Goal: Information Seeking & Learning: Learn about a topic

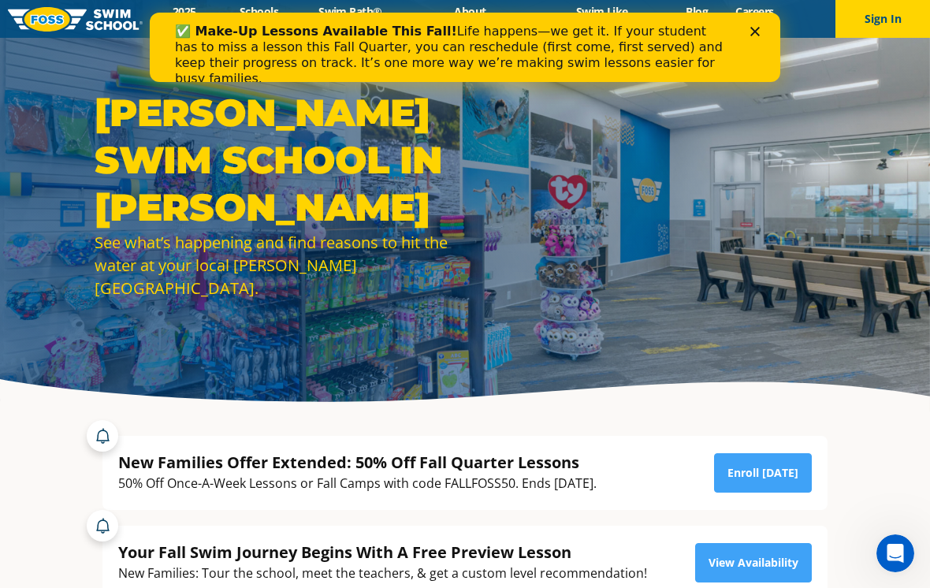
click at [765, 29] on div "Close" at bounding box center [758, 31] width 16 height 9
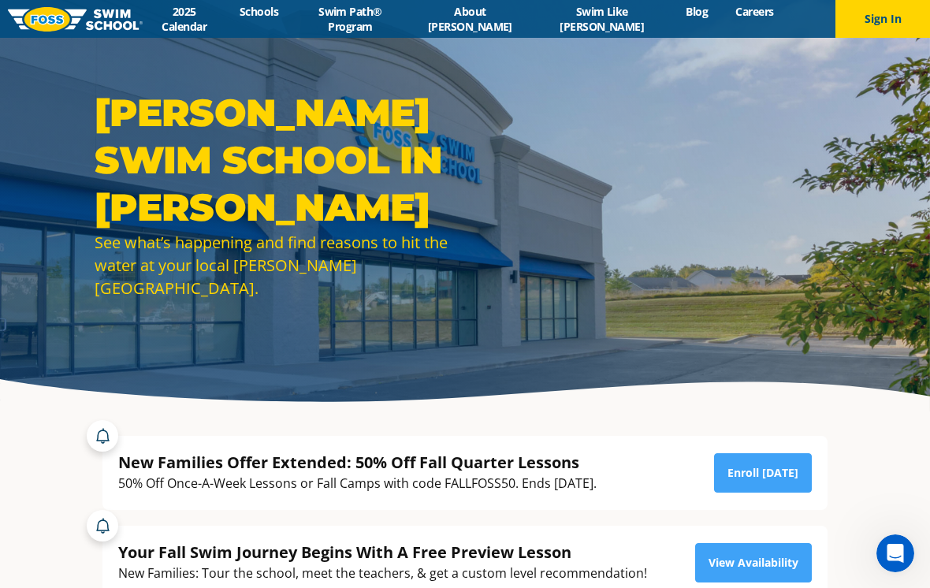
click at [224, 22] on link "2025 Calendar" at bounding box center [184, 19] width 83 height 30
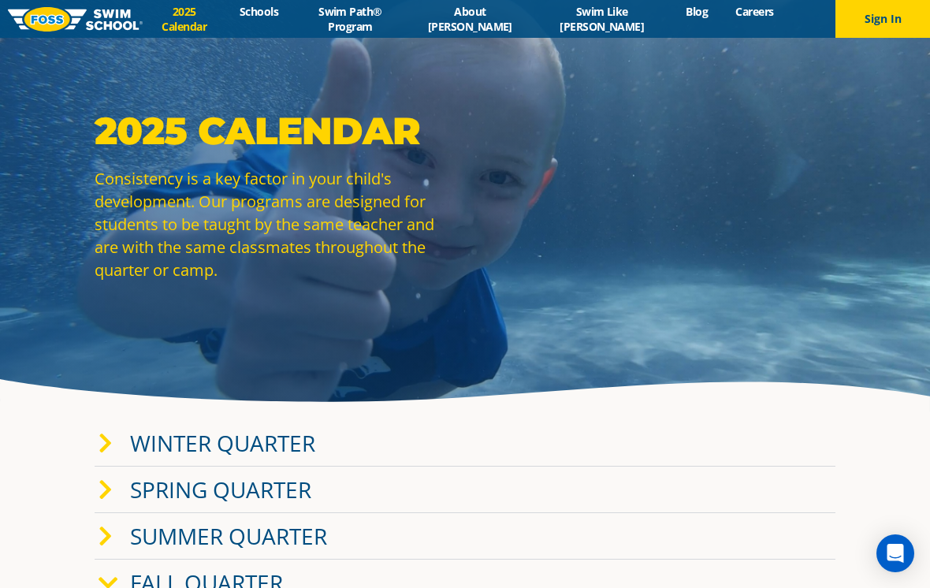
click at [297, 1] on div "Menu 2025 Calendar Schools Swim Path® Program About [PERSON_NAME] Swim Like [PE…" at bounding box center [465, 19] width 930 height 38
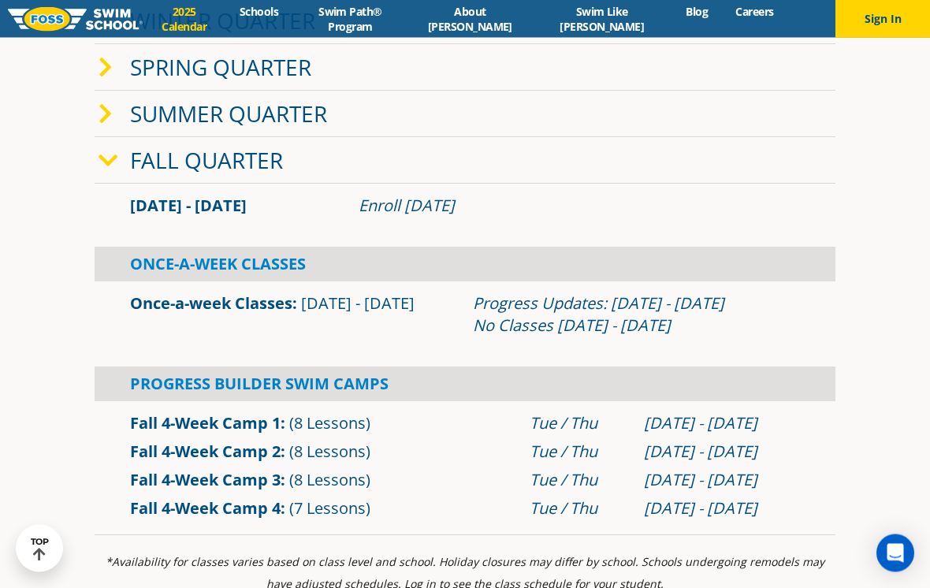
scroll to position [418, 0]
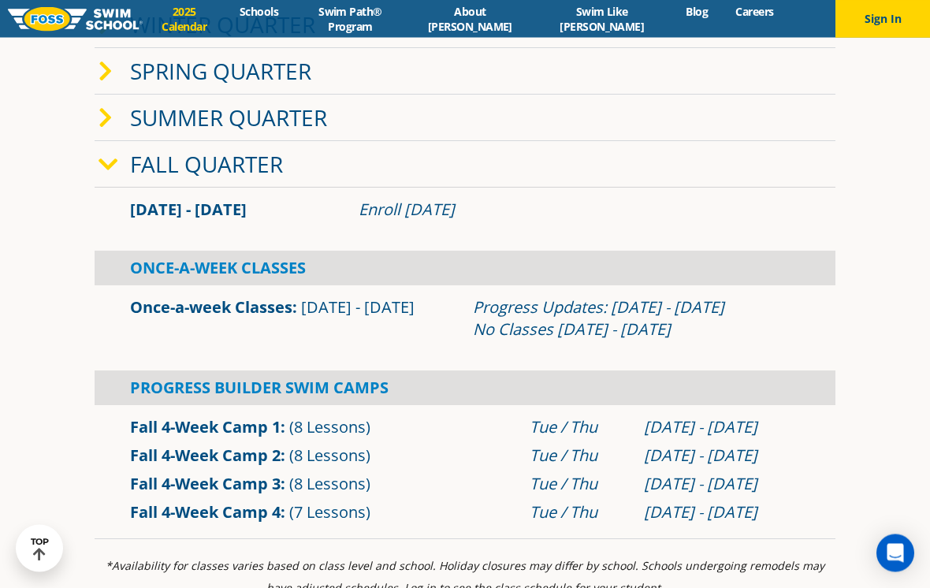
click at [240, 178] on link "Fall Quarter" at bounding box center [206, 165] width 153 height 30
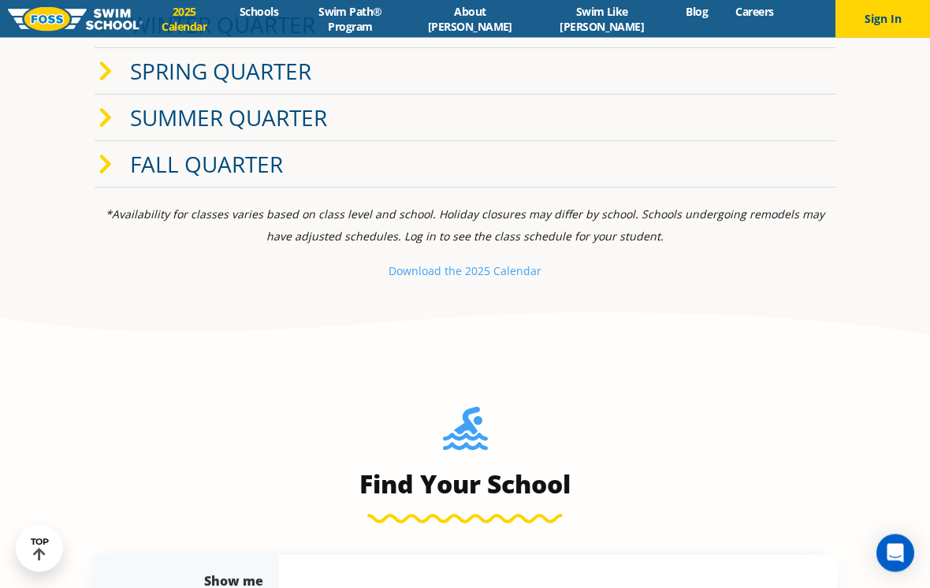
scroll to position [418, 0]
click at [227, 179] on link "Fall Quarter" at bounding box center [206, 164] width 153 height 30
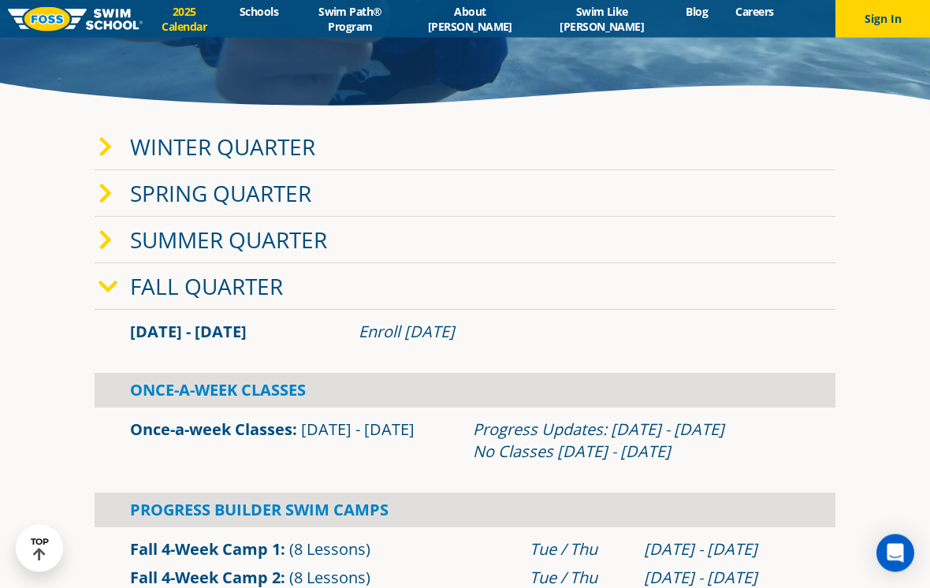
scroll to position [292, 0]
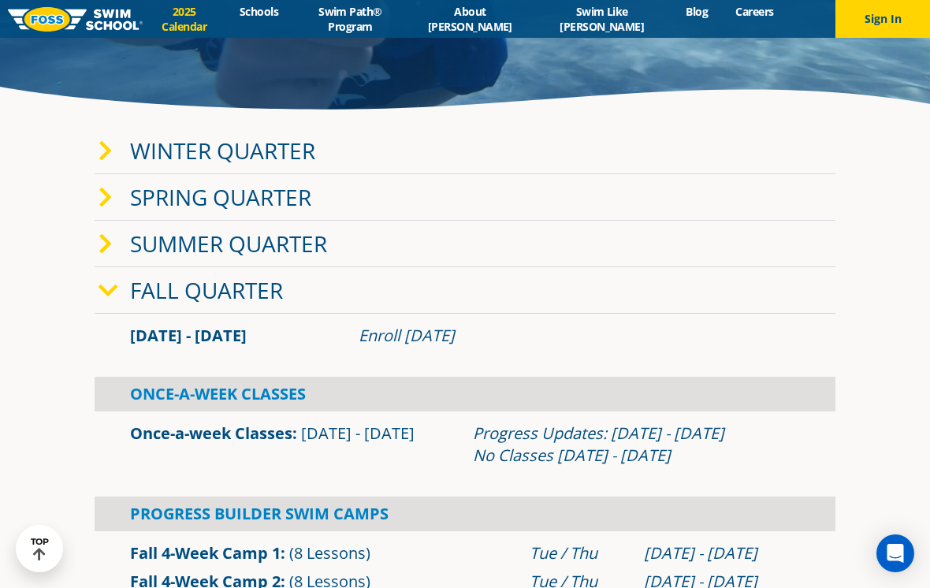
click at [285, 164] on link "Winter Quarter" at bounding box center [222, 151] width 185 height 30
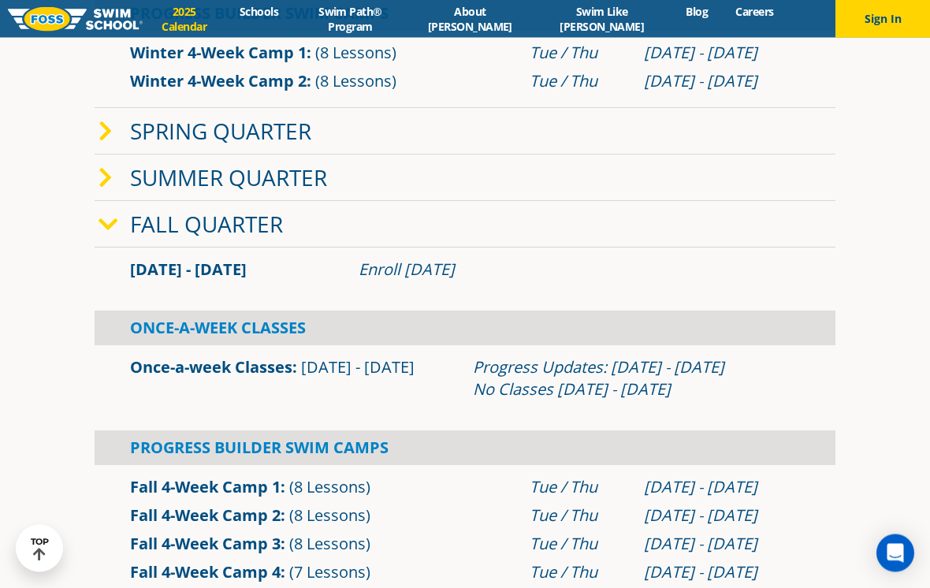
scroll to position [675, 0]
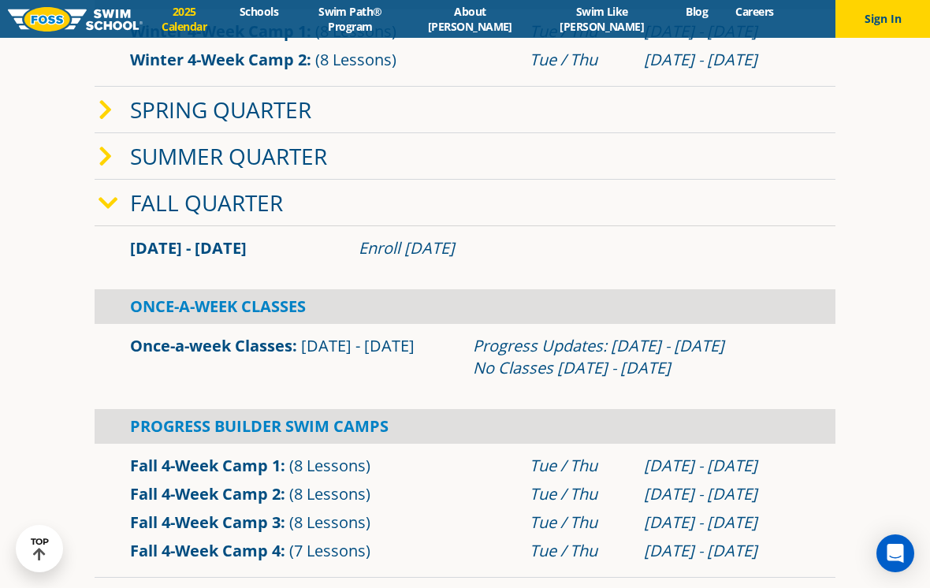
click at [121, 214] on span at bounding box center [115, 202] width 32 height 23
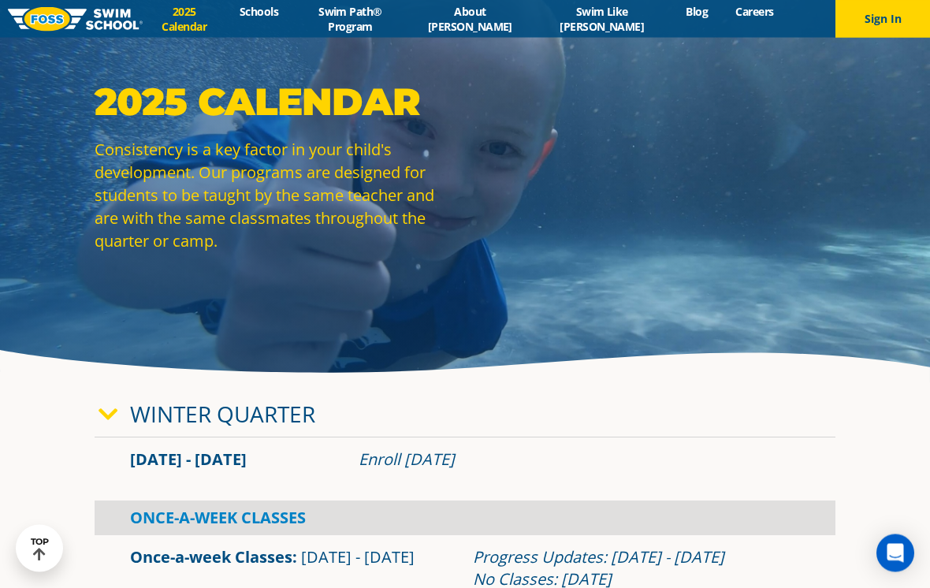
scroll to position [0, 0]
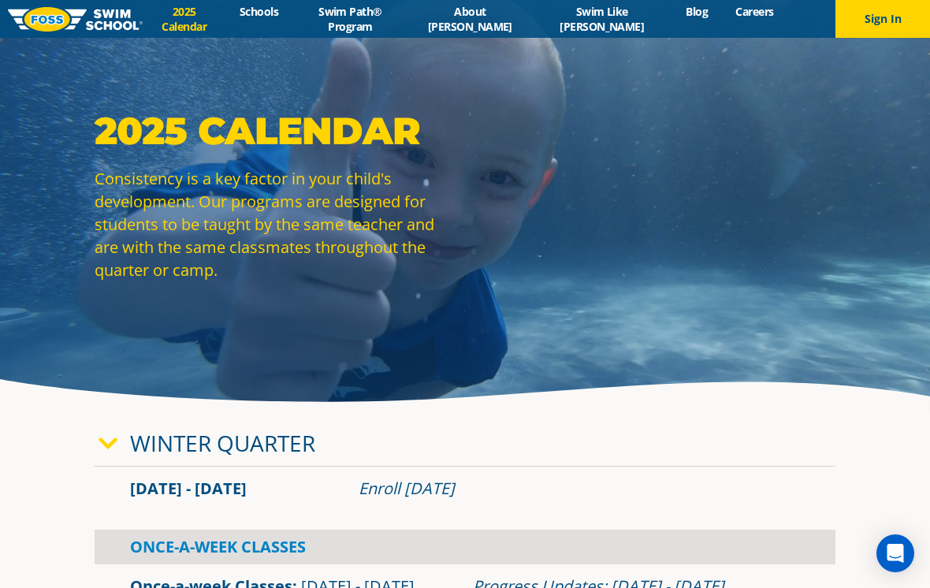
click at [351, 20] on link "Swim Path® Program" at bounding box center [350, 19] width 117 height 30
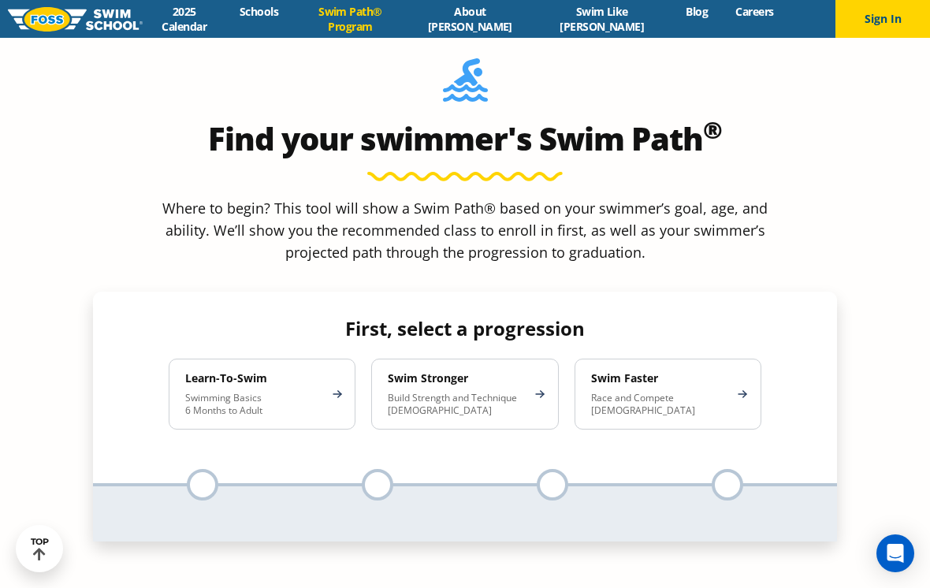
scroll to position [1415, 0]
click at [247, 359] on div "Learn-To-Swim Swimming Basics 6 Months to Adult" at bounding box center [262, 394] width 187 height 71
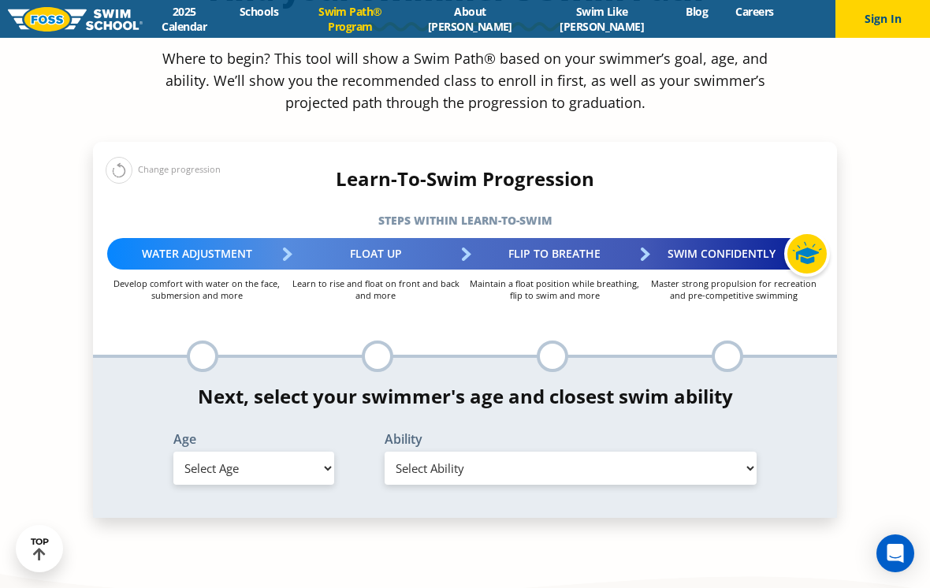
scroll to position [1563, 0]
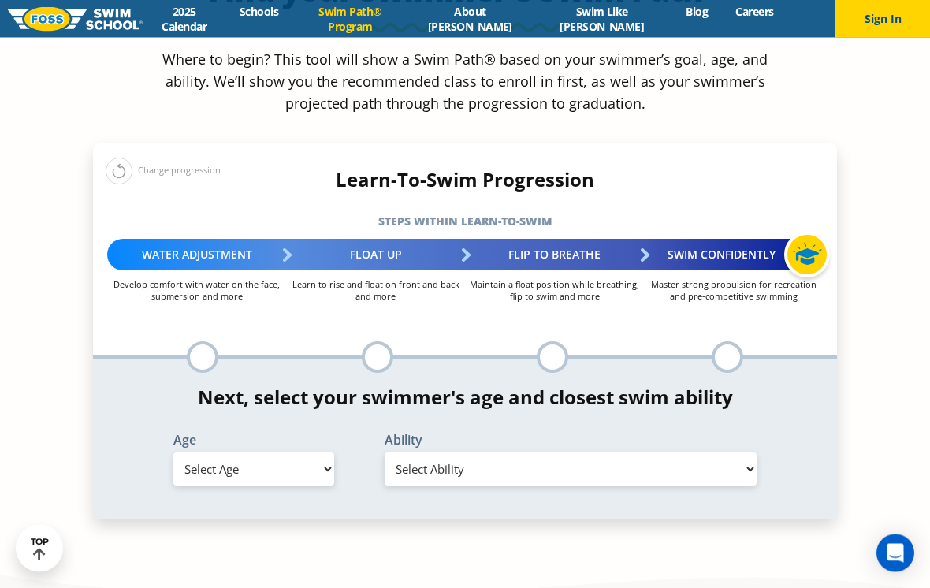
click at [198, 342] on div at bounding box center [203, 358] width 32 height 32
click at [381, 231] on div "Learn-To-Swim Progression Steps within Learn-to-Swim More about the Progression…" at bounding box center [465, 271] width 744 height 204
click at [552, 342] on div at bounding box center [553, 358] width 32 height 32
click at [719, 342] on div at bounding box center [728, 358] width 32 height 32
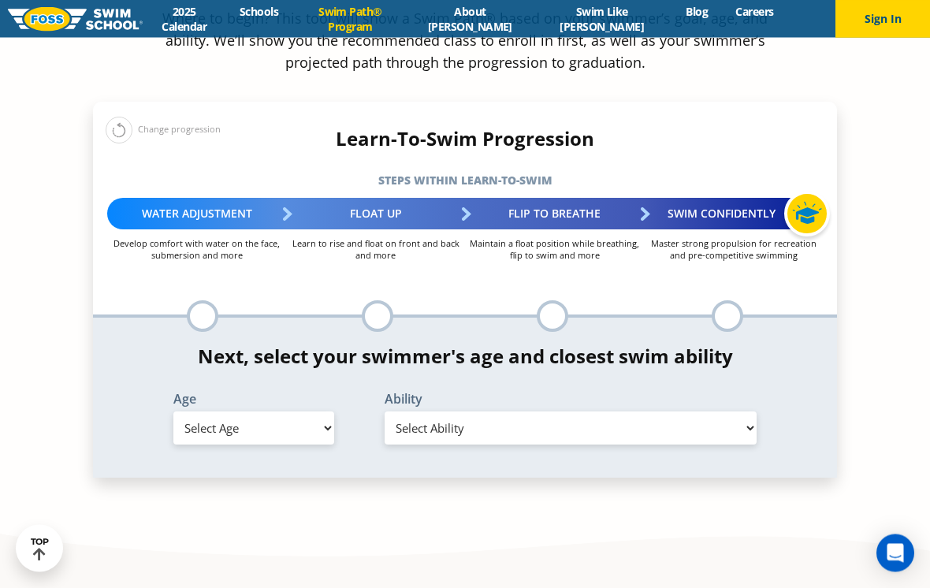
click at [195, 412] on select "Select Age 6 months - 1 year 1 year 2 years 3 years 4 years 5 years 6 years 7 y…" at bounding box center [253, 428] width 161 height 33
select select "4-years"
click at [749, 411] on select "Select Ability First in-water experience When in the water, reliant on a life j…" at bounding box center [571, 427] width 372 height 33
select select "4-years-when-in-the-water-reliant-on-a-life-jacket-or-floatation-device"
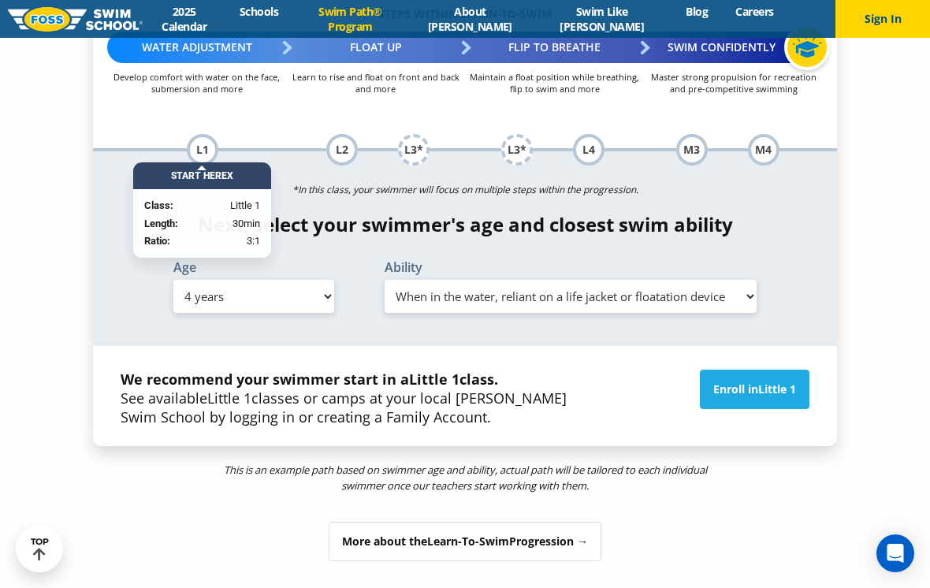
scroll to position [1711, 0]
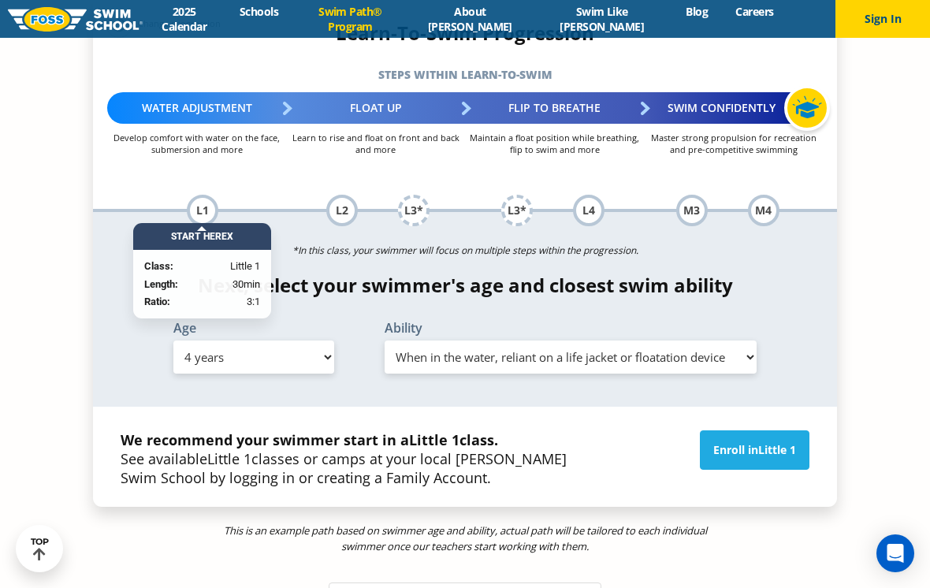
click at [768, 442] on span "Little 1" at bounding box center [777, 449] width 38 height 15
